Goal: Communication & Community: Ask a question

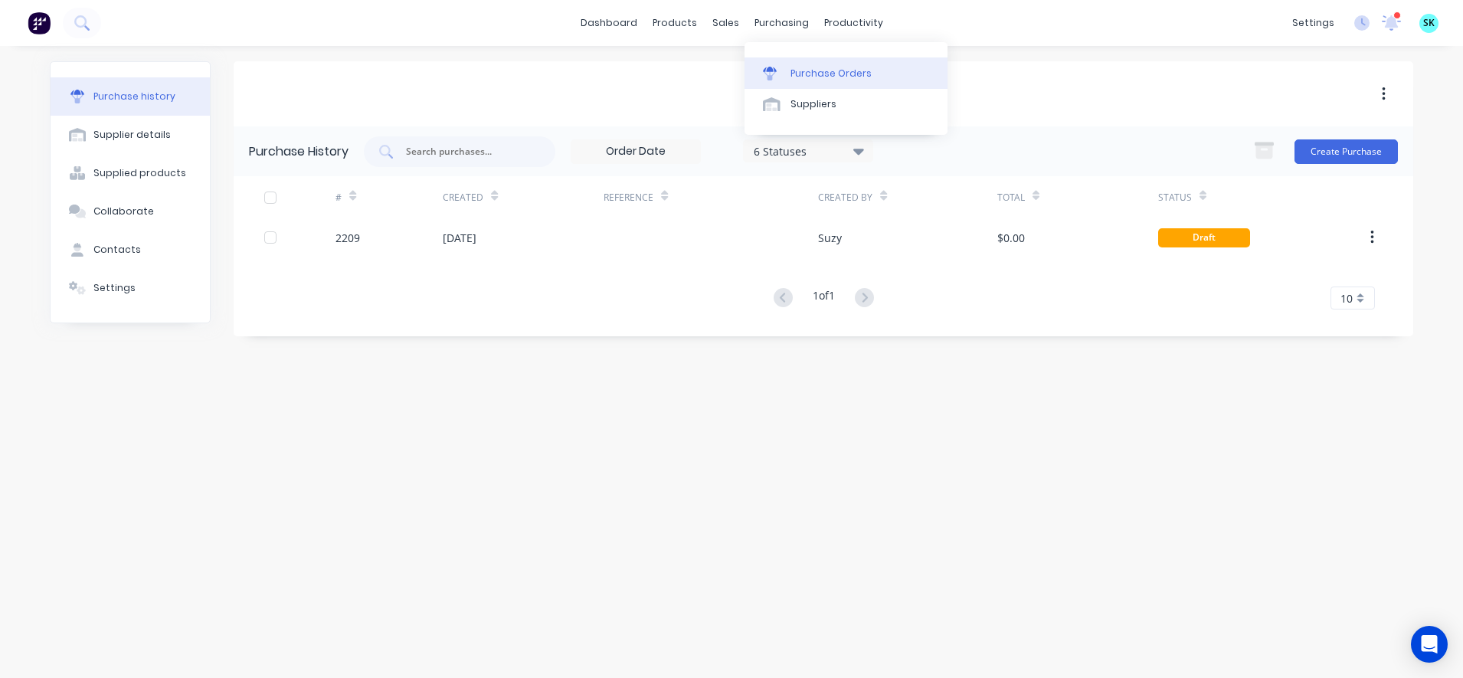
click at [769, 57] on link "Purchase Orders" at bounding box center [846, 72] width 203 height 31
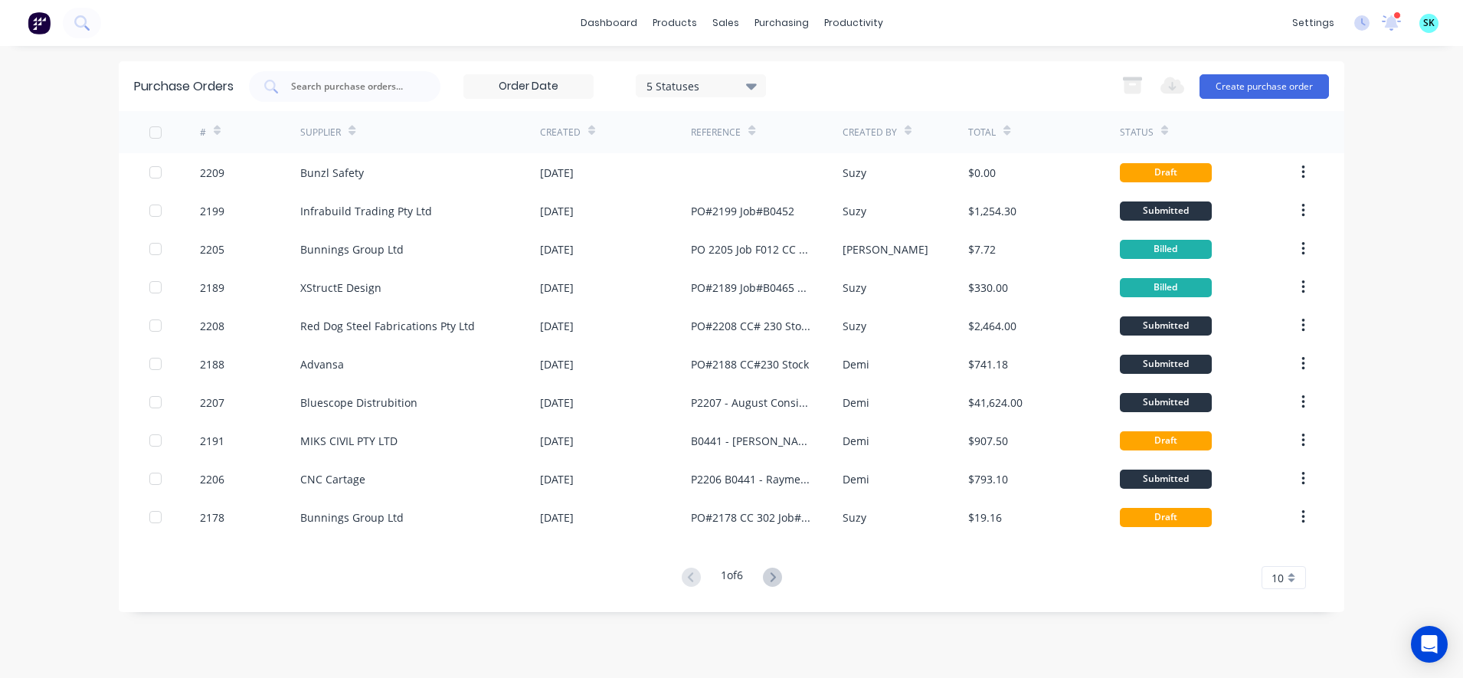
click at [1266, 573] on div "10" at bounding box center [1284, 577] width 44 height 23
click at [1282, 559] on div "35" at bounding box center [1283, 552] width 43 height 27
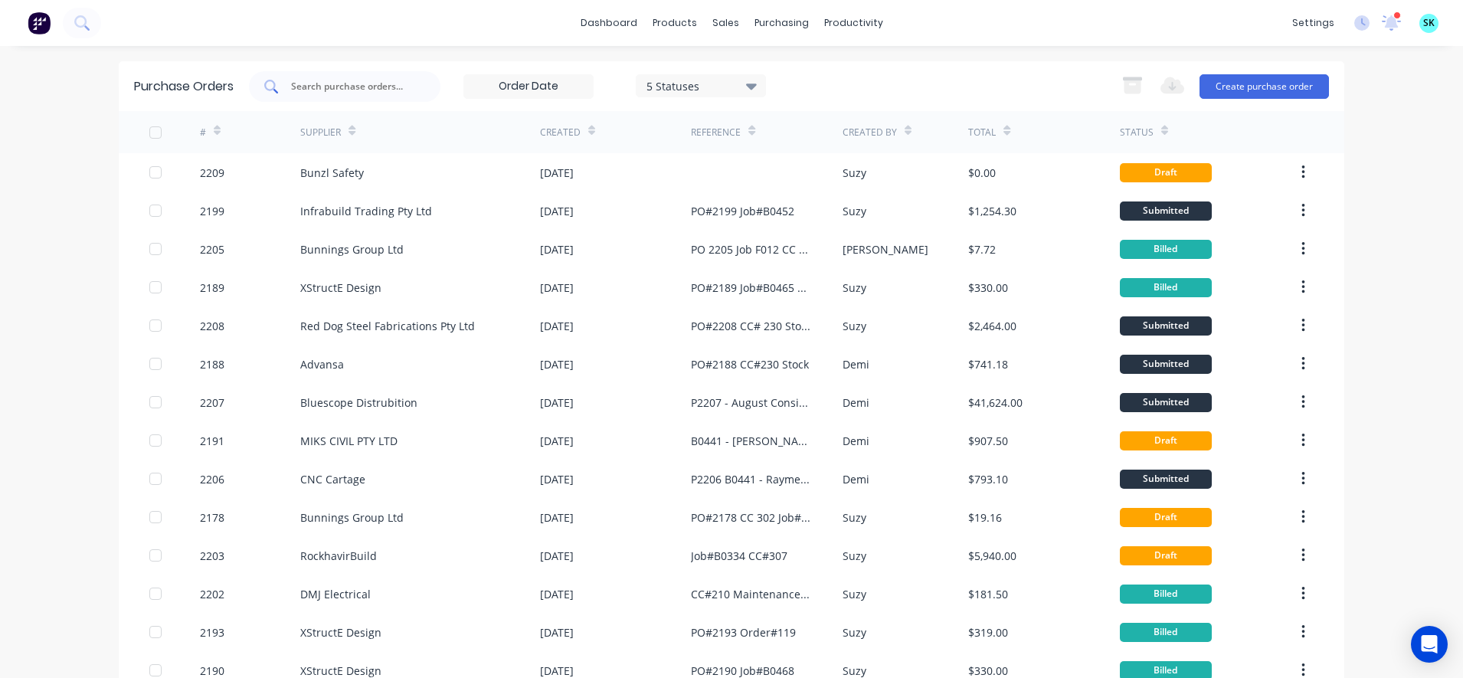
click at [320, 95] on div at bounding box center [345, 86] width 192 height 31
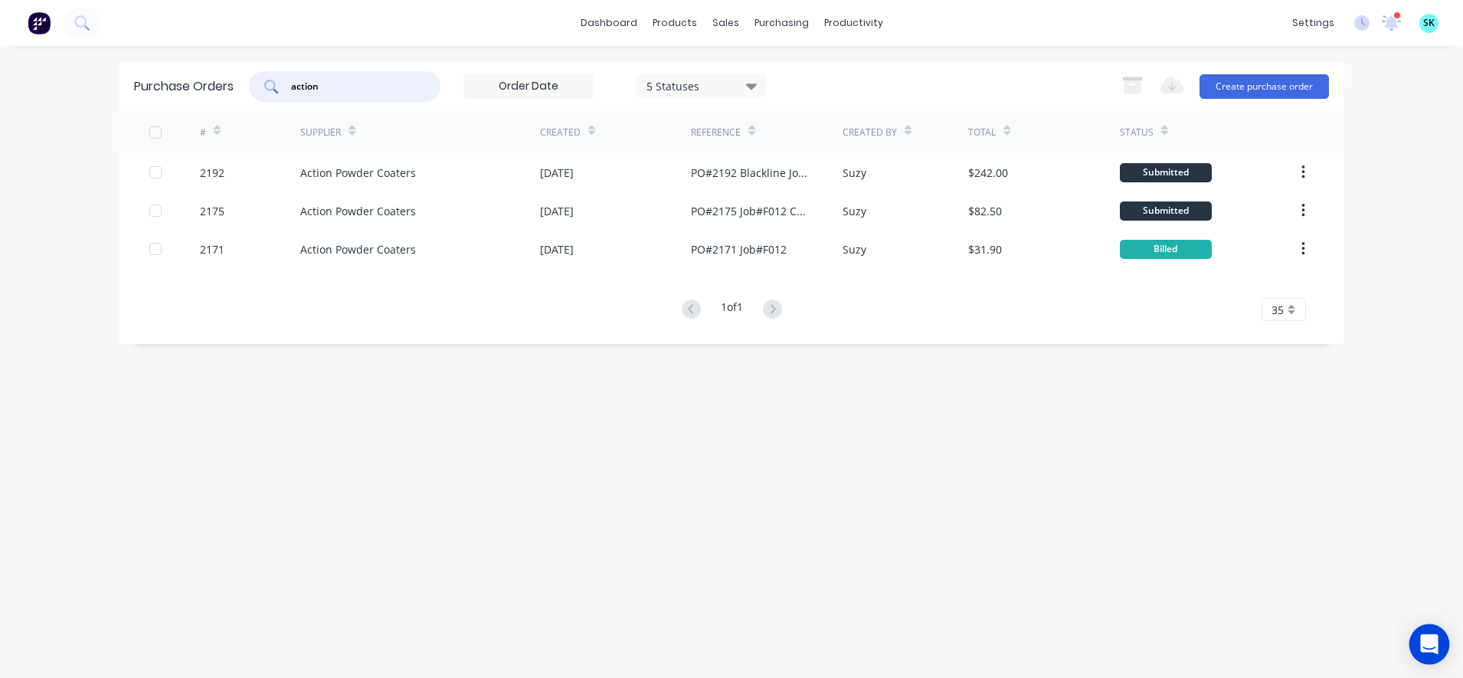
type input "action"
click at [1433, 641] on icon "Open Intercom Messenger" at bounding box center [1429, 644] width 18 height 20
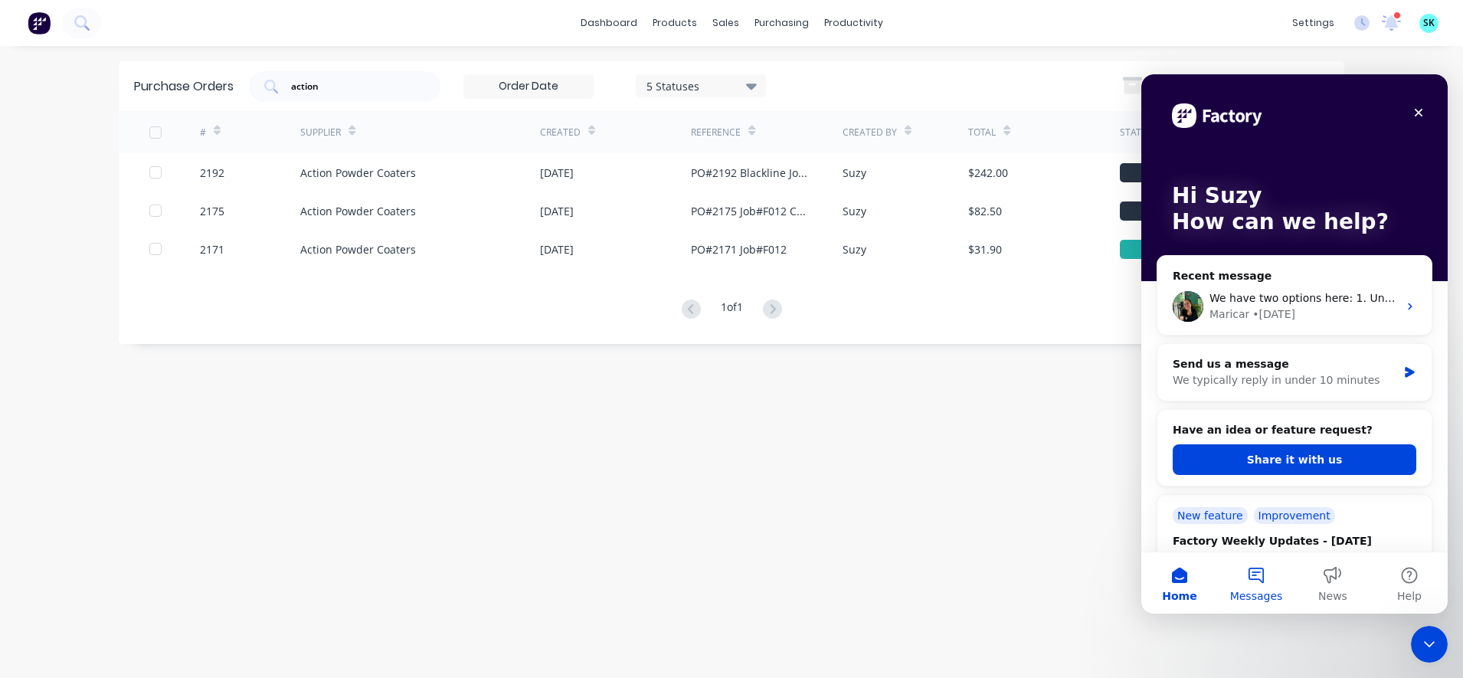
click at [1259, 592] on span "Messages" at bounding box center [1256, 596] width 53 height 11
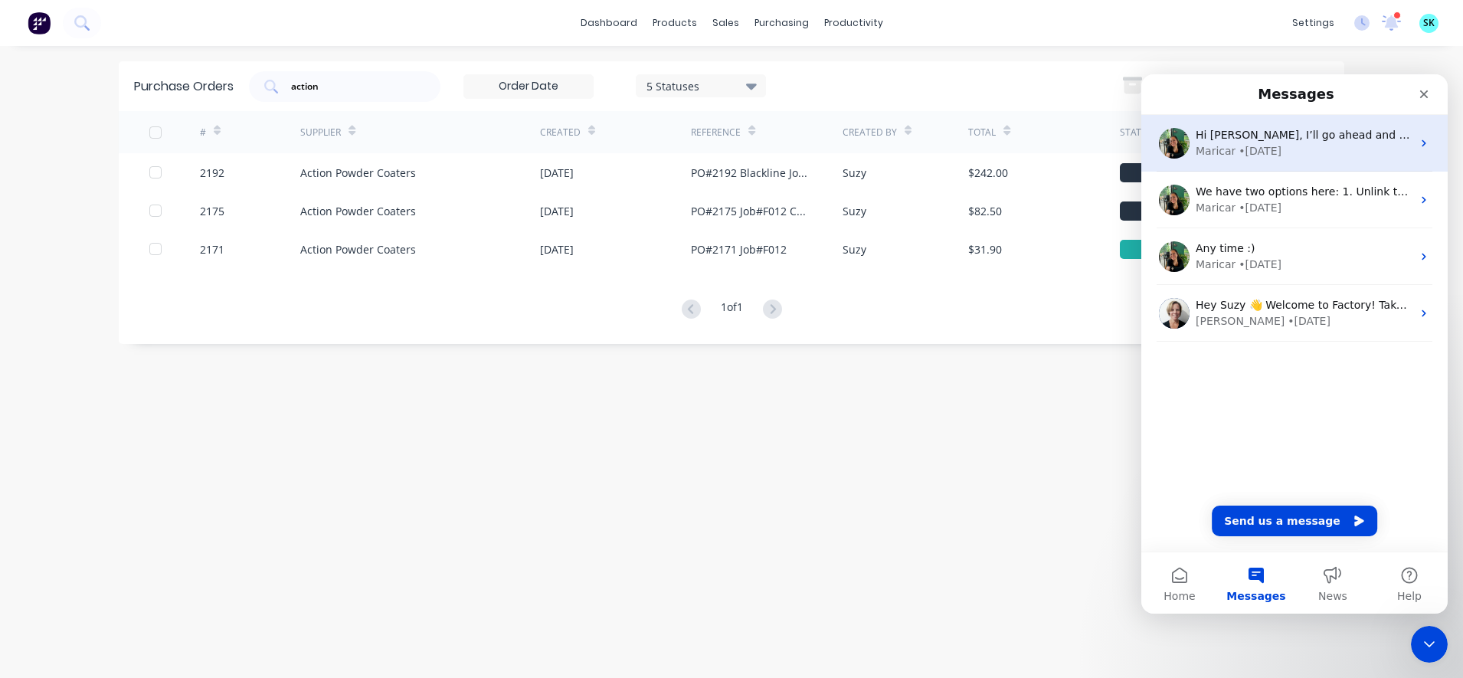
click at [1269, 155] on div "• [DATE]" at bounding box center [1260, 151] width 43 height 16
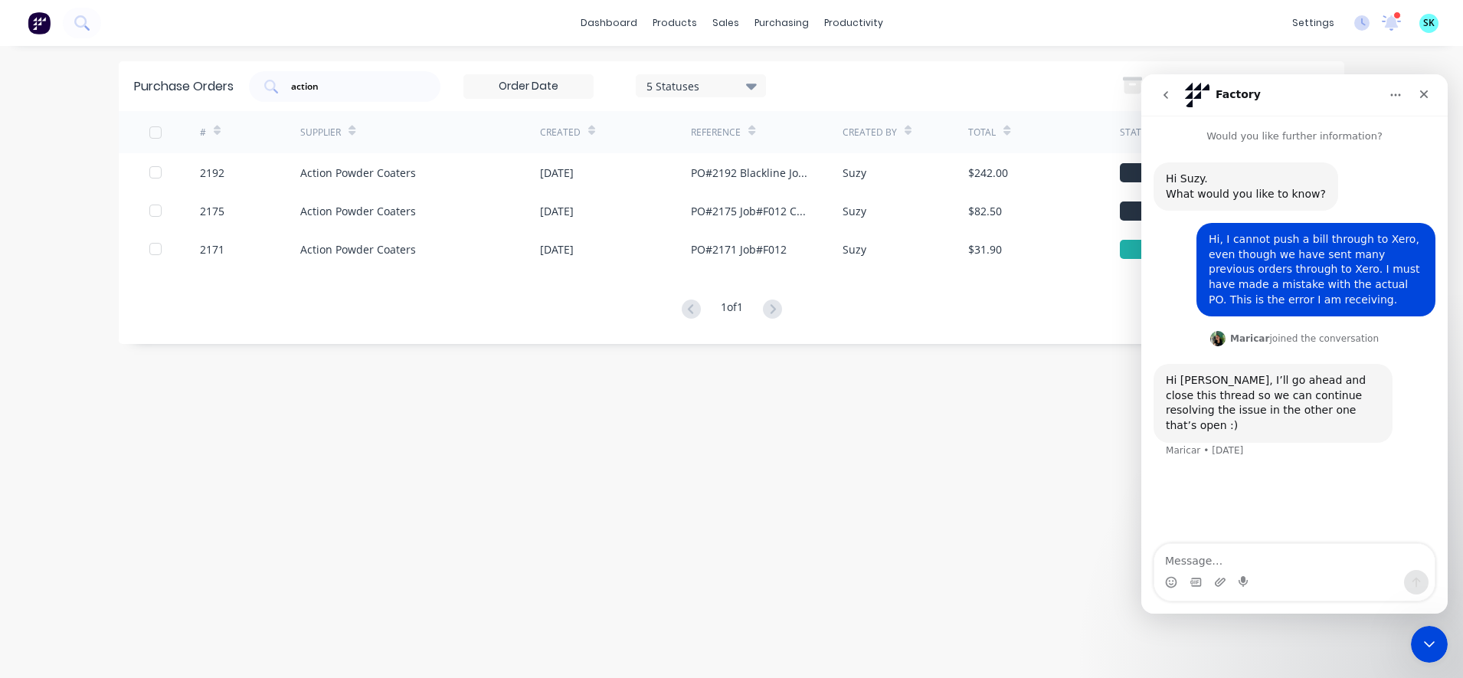
click at [1171, 91] on icon "go back" at bounding box center [1166, 95] width 12 height 12
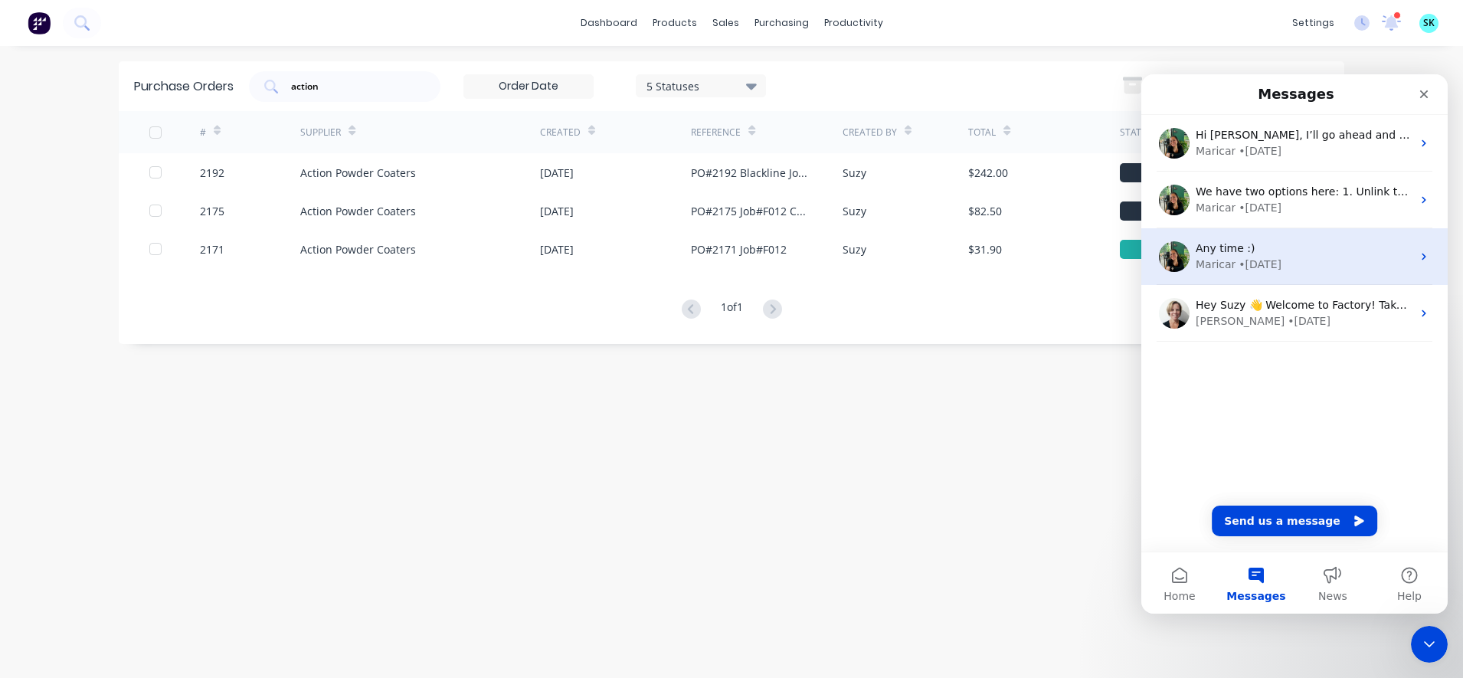
click at [1218, 267] on div "Maricar" at bounding box center [1216, 265] width 40 height 16
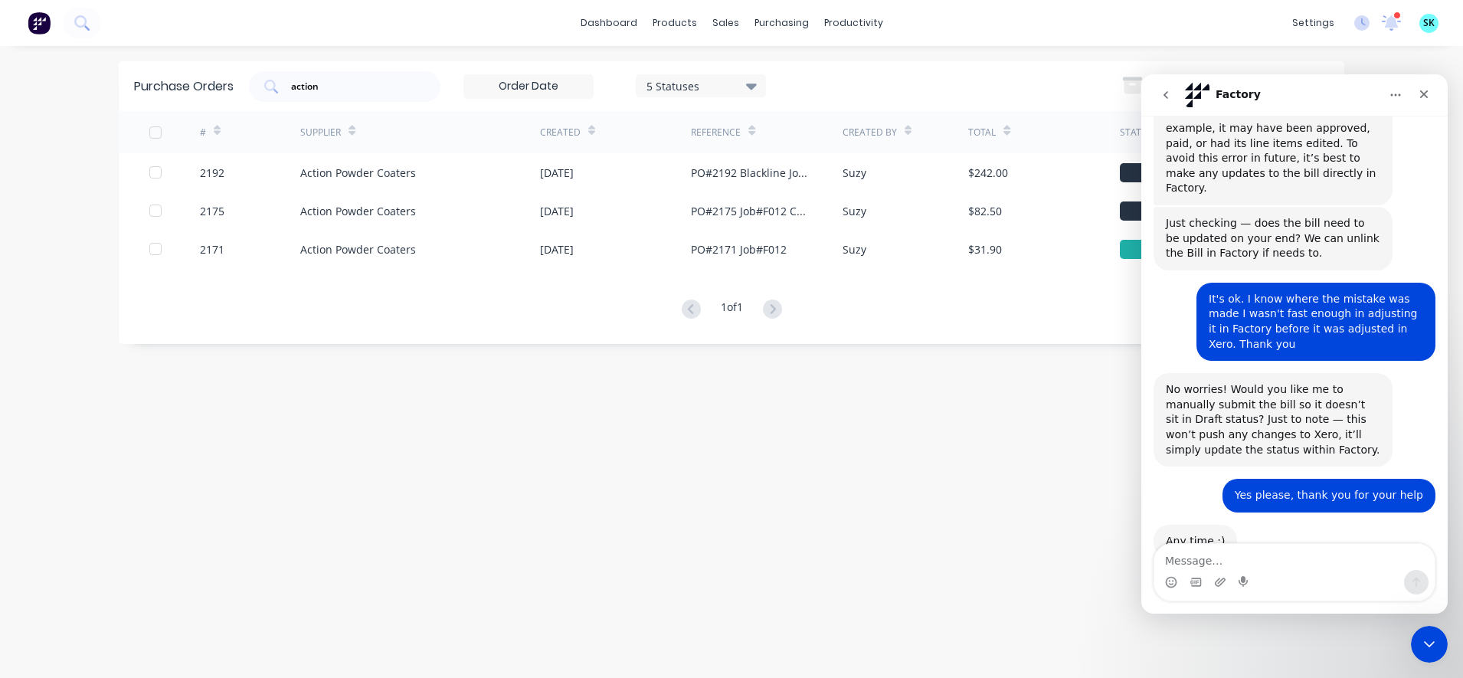
scroll to position [329, 0]
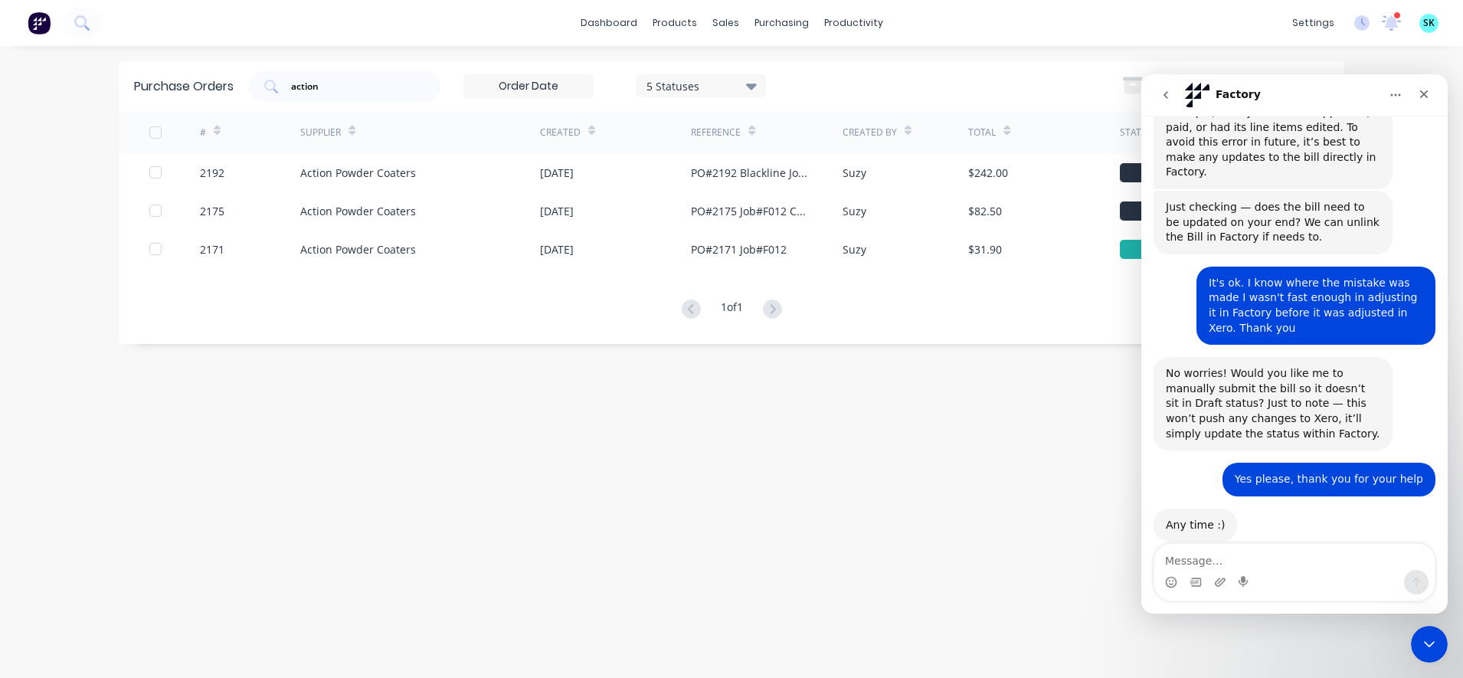
click at [1223, 560] on textarea "Message…" at bounding box center [1294, 557] width 280 height 26
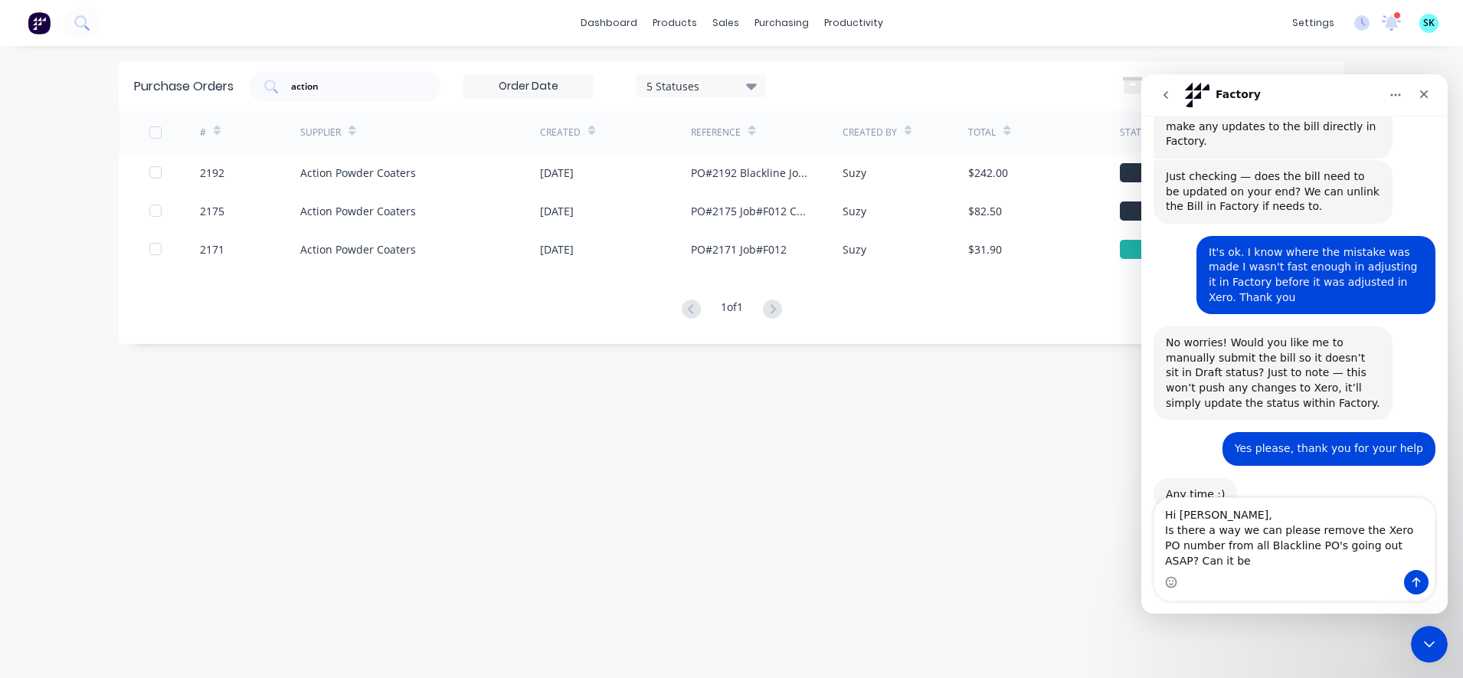
scroll to position [375, 0]
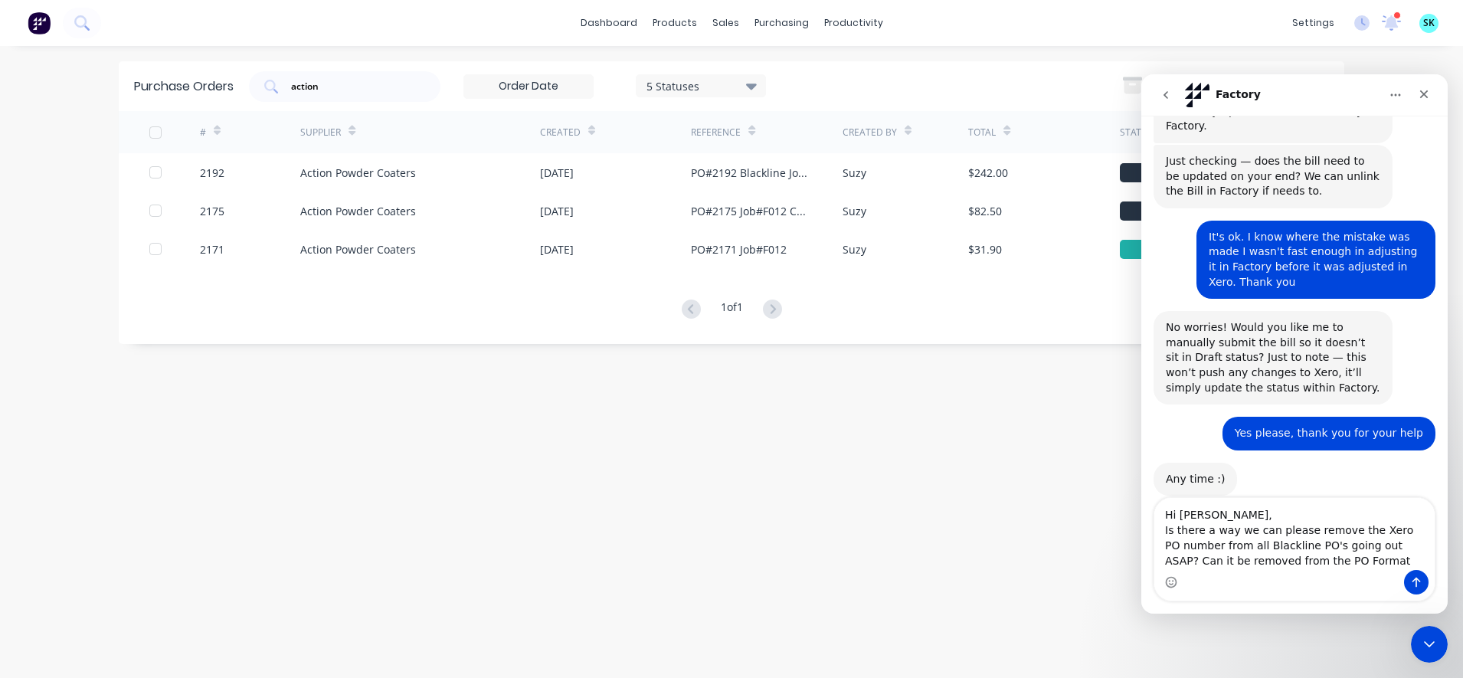
type textarea "Hi [PERSON_NAME], Is there a way we can please remove the Xero PO number from a…"
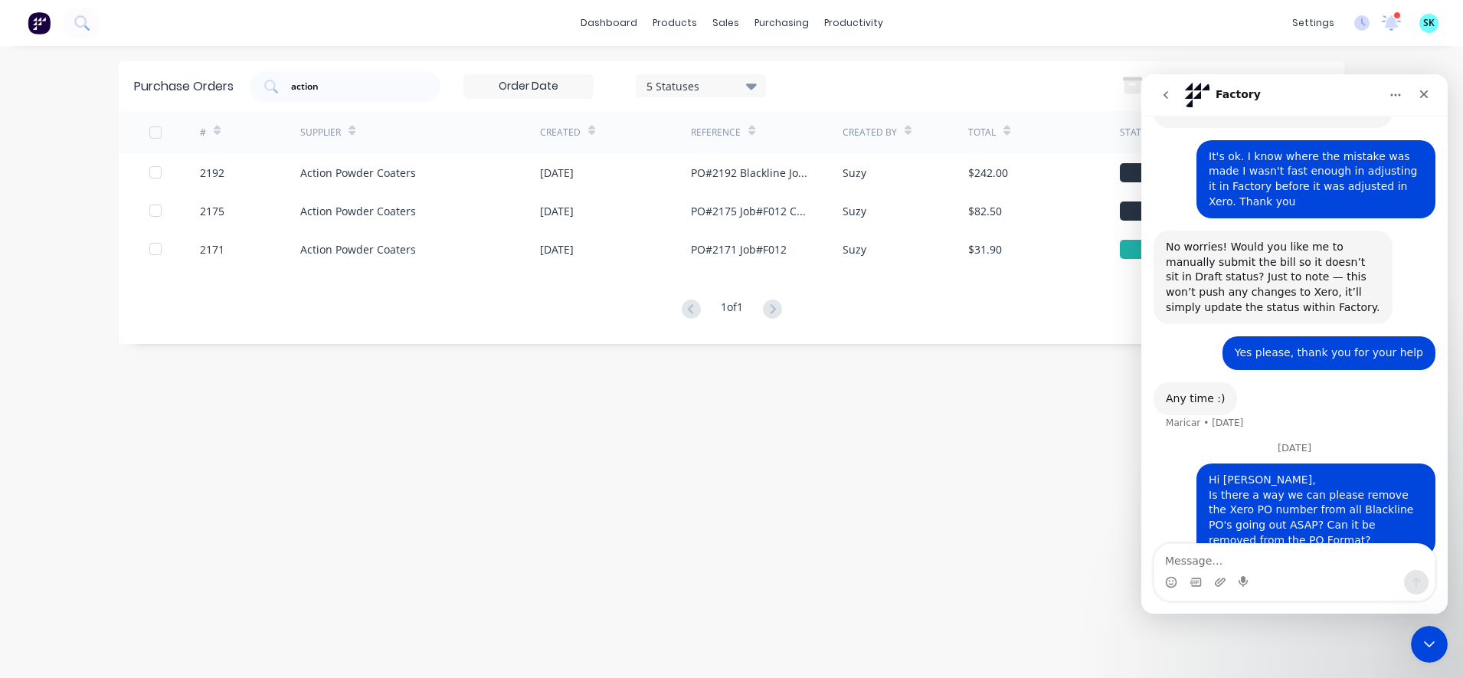
click at [1038, 564] on div "Purchase Orders action 5 Statuses 5 Statuses Export to Excel (XLSX) Create purc…" at bounding box center [732, 361] width 1226 height 601
click at [981, 457] on div "Purchase Orders action 5 Statuses 5 Statuses Export to Excel (XLSX) Create purc…" at bounding box center [732, 361] width 1226 height 601
click at [1298, 97] on div "Maricar Active" at bounding box center [1282, 95] width 195 height 27
click at [1390, 72] on div "dashboard products sales purchasing productivity dashboard products Product Cat…" at bounding box center [731, 339] width 1463 height 678
drag, startPoint x: 1390, startPoint y: 62, endPoint x: 239, endPoint y: 3, distance: 1152.1
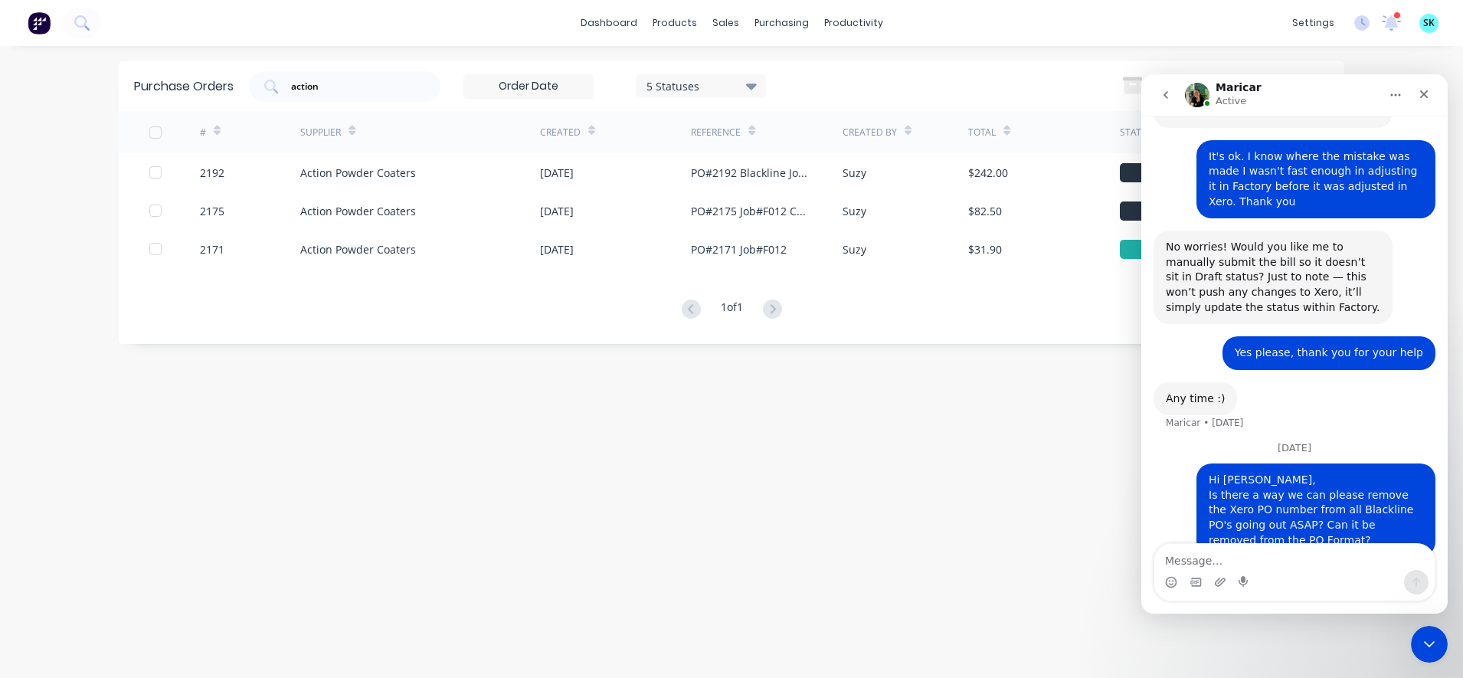
click at [1390, 61] on div "dashboard products sales purchasing productivity dashboard products Product Cat…" at bounding box center [731, 339] width 1463 height 678
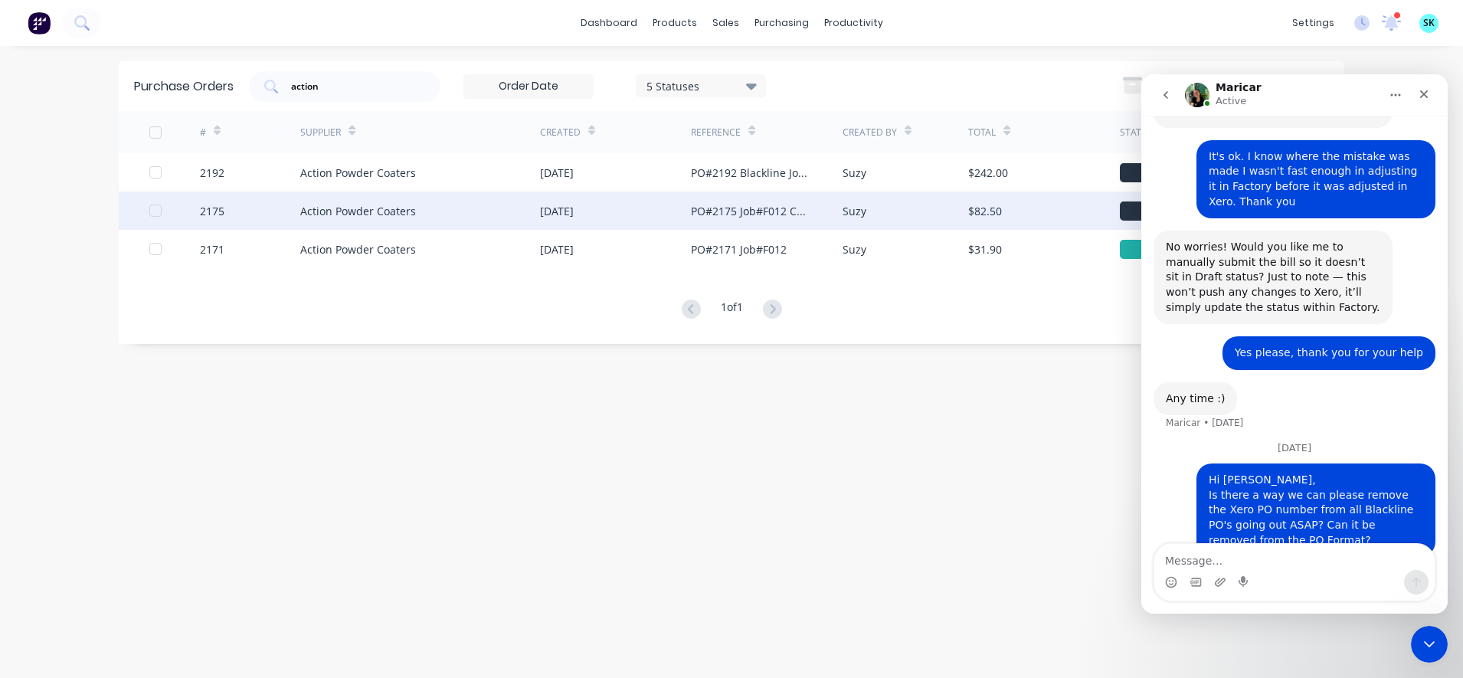
click at [915, 221] on div "Suzy" at bounding box center [906, 211] width 126 height 38
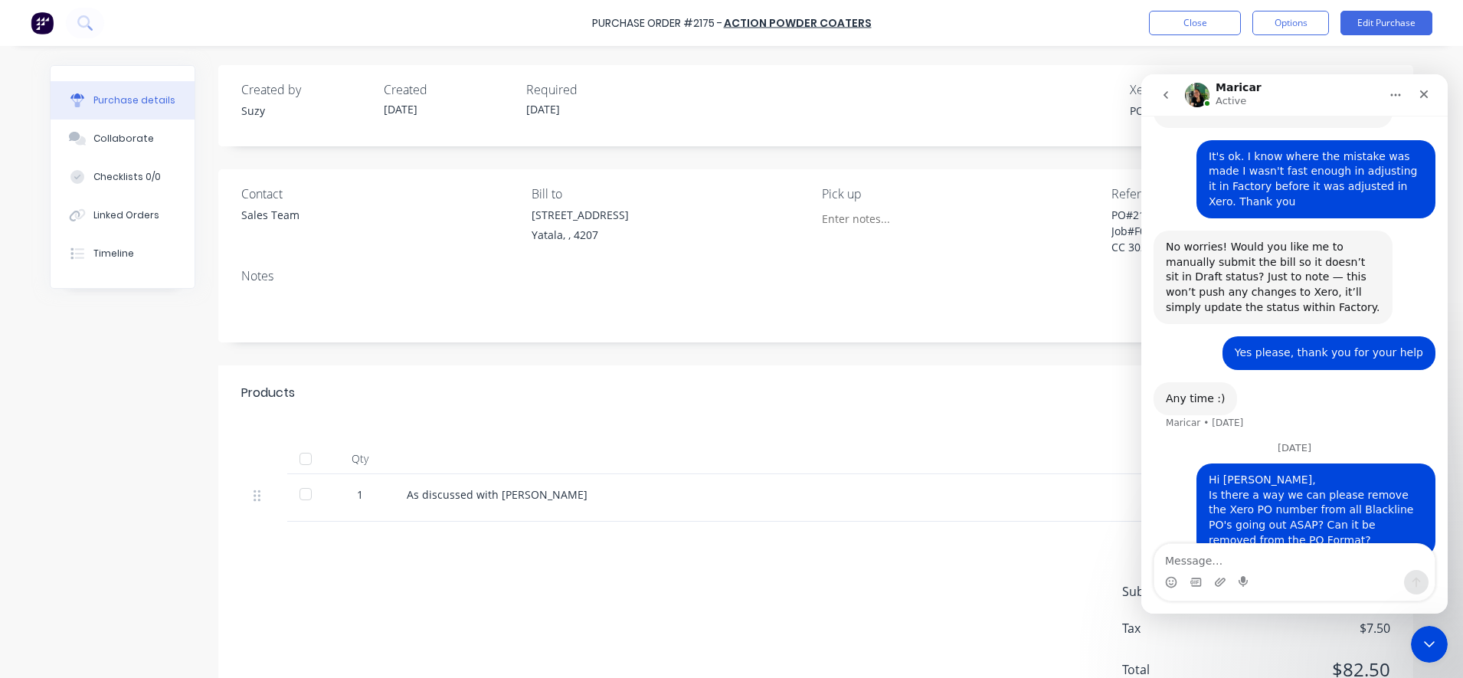
click at [1337, 90] on div "Maricar Active" at bounding box center [1282, 95] width 195 height 27
click at [748, 434] on div "Qty Price Total 1 As discussed with [PERSON_NAME] $75.00 $75.00" at bounding box center [815, 471] width 1195 height 101
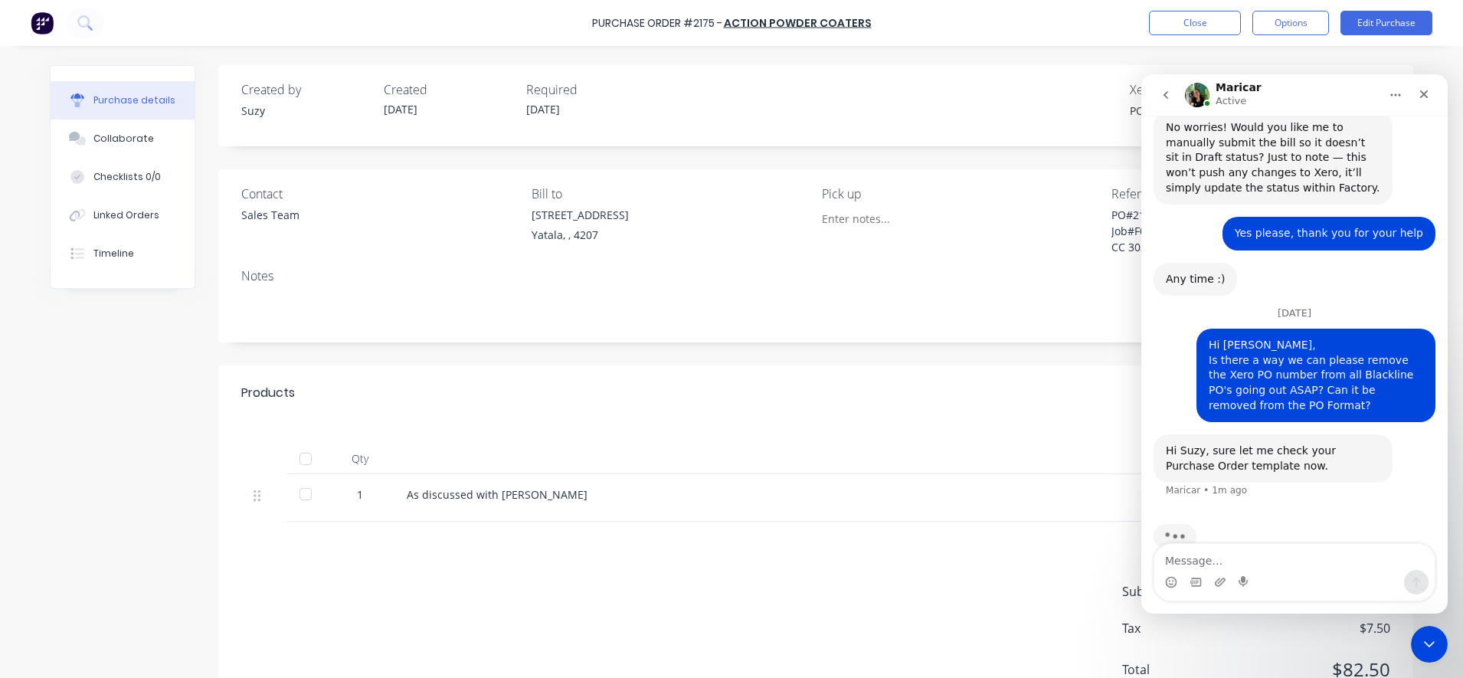
scroll to position [537, 0]
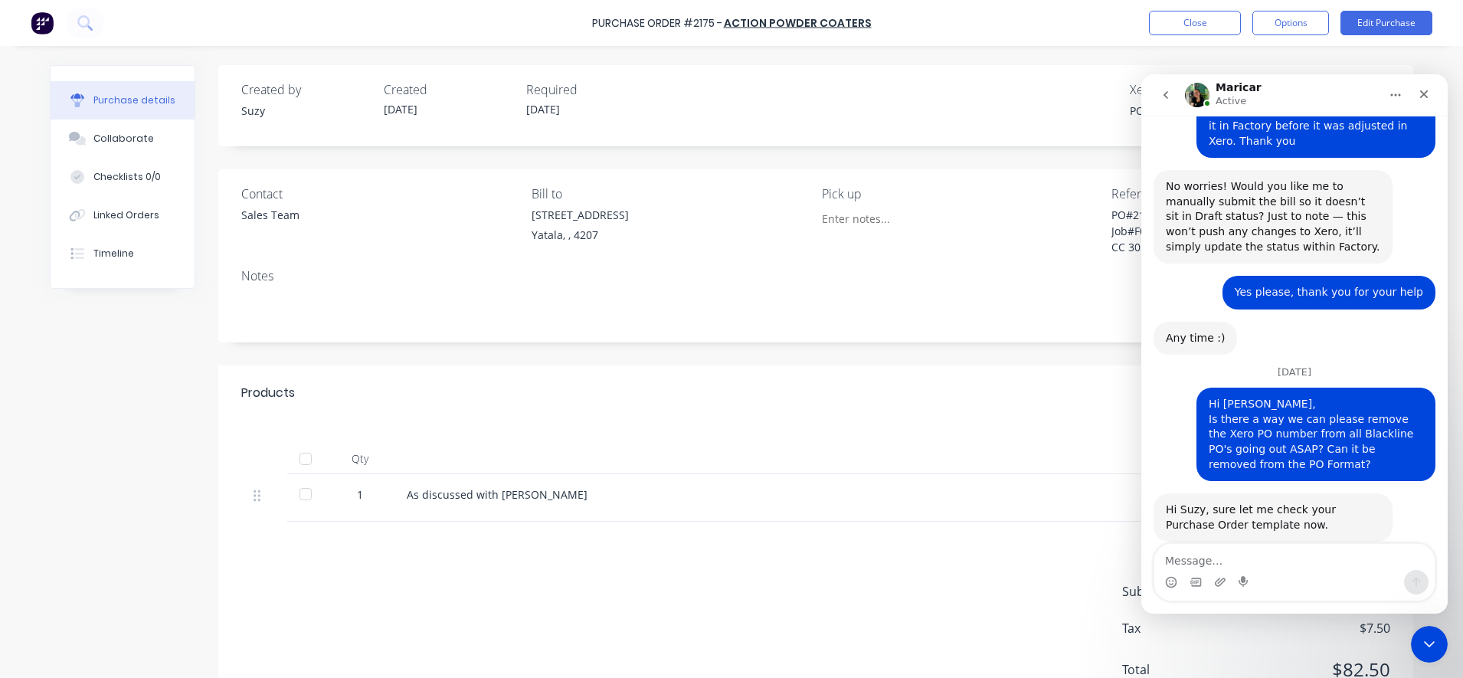
click at [948, 372] on div "Products Show / Hide columns" at bounding box center [815, 392] width 1195 height 55
click at [1325, 84] on div "Maricar Active" at bounding box center [1282, 95] width 195 height 27
click html
click at [1416, 640] on div "Close Intercom Messenger" at bounding box center [1427, 642] width 37 height 37
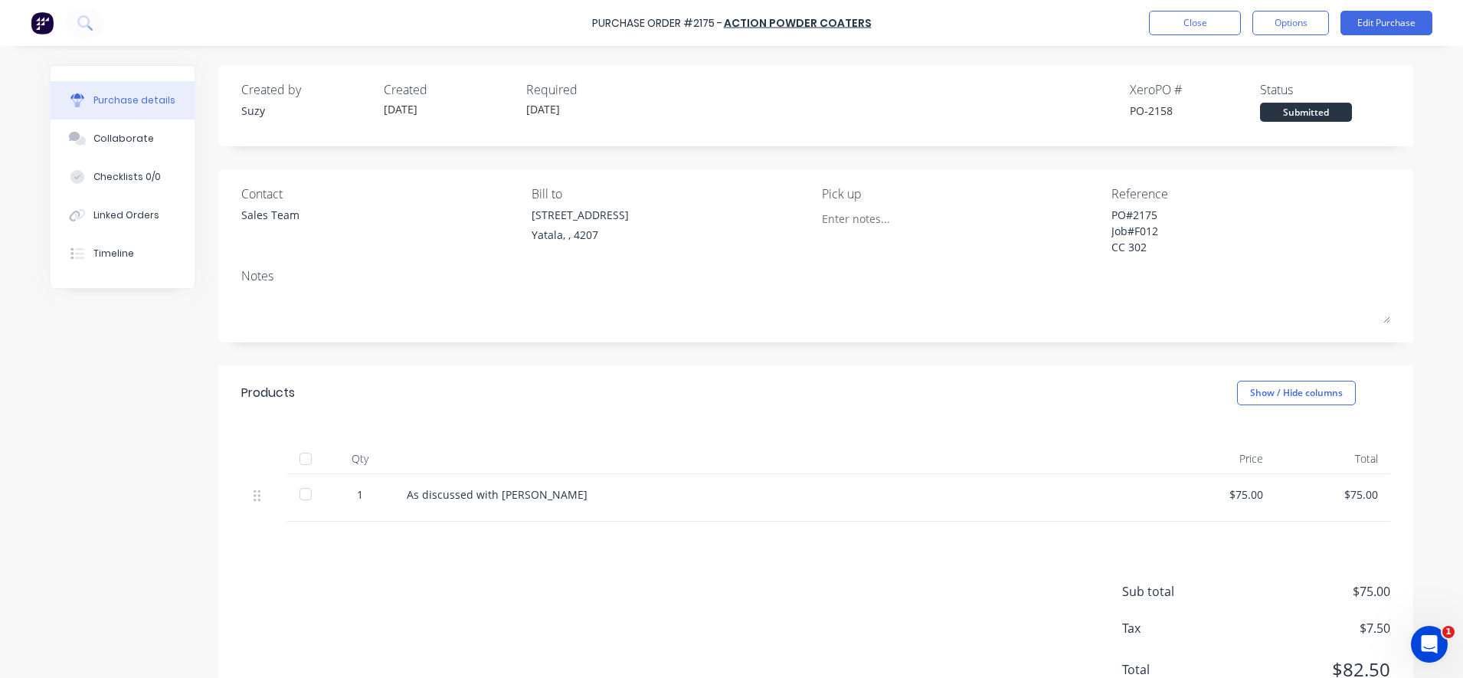
type textarea "x"
